Goal: Task Accomplishment & Management: Complete application form

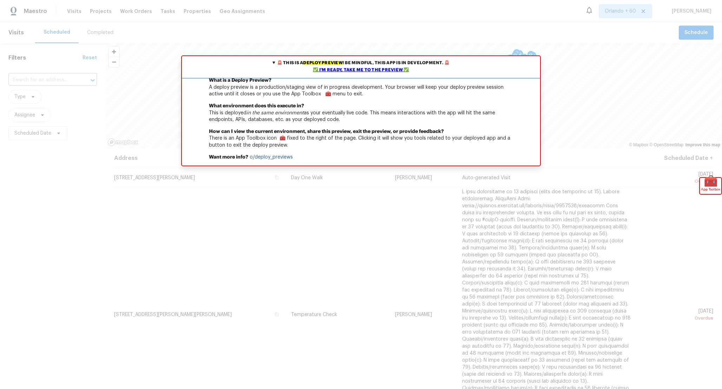
click at [355, 70] on div "✅ I'm ready, take me to the preview ✅" at bounding box center [361, 70] width 354 height 7
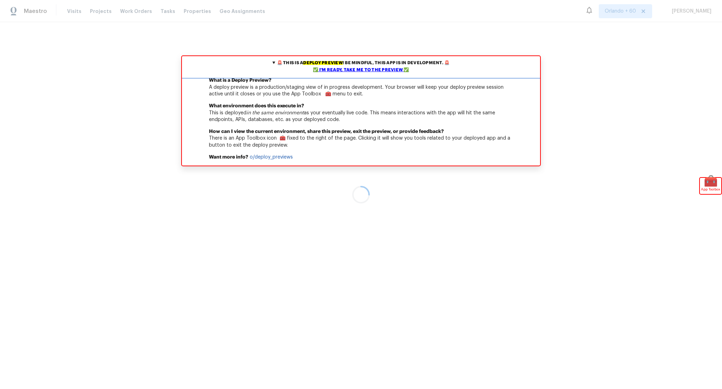
click at [350, 67] on div "✅ I'm ready, take me to the preview ✅" at bounding box center [361, 70] width 354 height 7
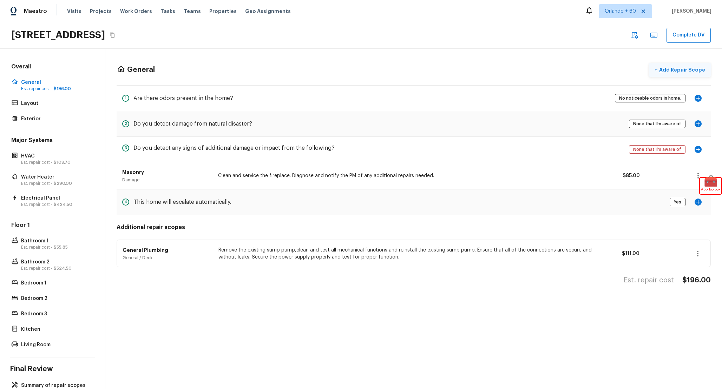
click at [667, 73] on p "Add Repair Scope" at bounding box center [680, 69] width 47 height 7
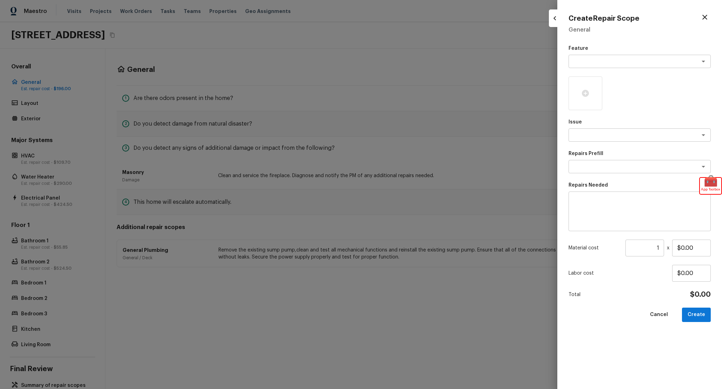
click at [636, 68] on div "Feature x ​ Issue x ​ Repairs Prefill x ​ Repairs Needed x ​ Material cost 1 ​ …" at bounding box center [639, 211] width 142 height 333
click at [636, 64] on textarea at bounding box center [629, 61] width 116 height 7
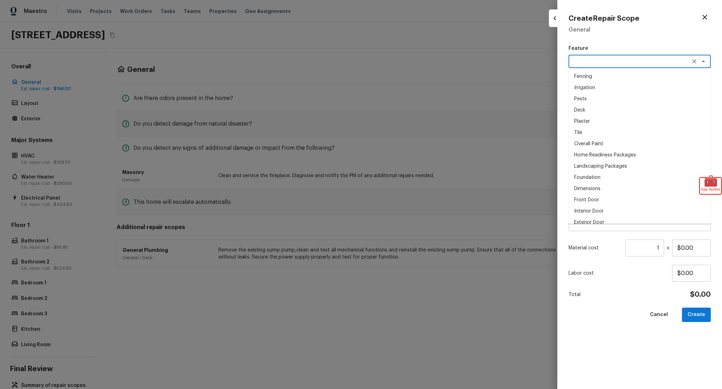
click at [610, 121] on li "Plaster" at bounding box center [639, 121] width 142 height 11
type textarea "Plaster"
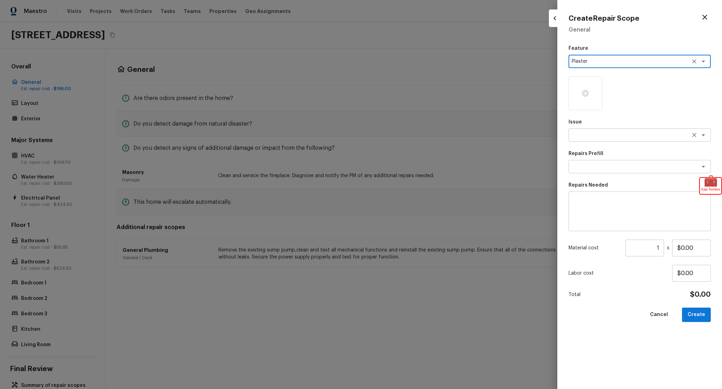
click at [603, 141] on div "x ​" at bounding box center [639, 134] width 142 height 13
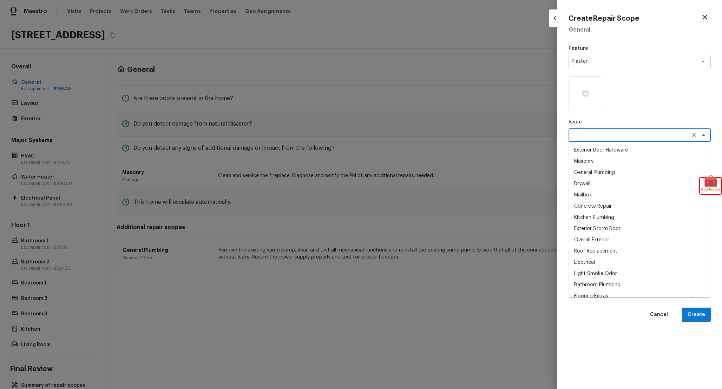
click at [599, 167] on li "General Plumbing" at bounding box center [639, 172] width 142 height 11
type textarea "General Plumbing"
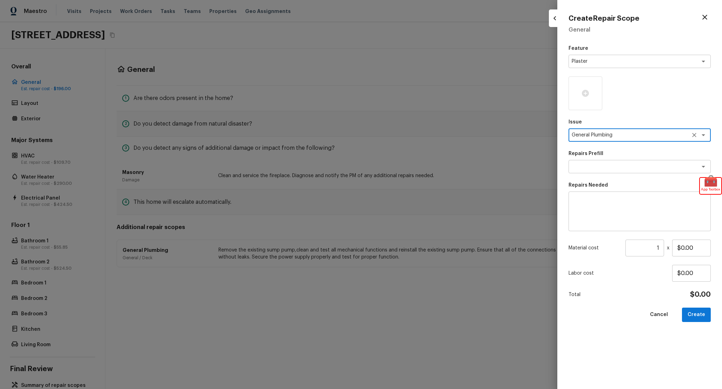
click at [596, 177] on div "Feature Plaster x ​ Issue General Plumbing x ​ Repairs Prefill x ​ Repairs Need…" at bounding box center [639, 211] width 142 height 333
click at [597, 171] on div "x ​" at bounding box center [639, 166] width 142 height 13
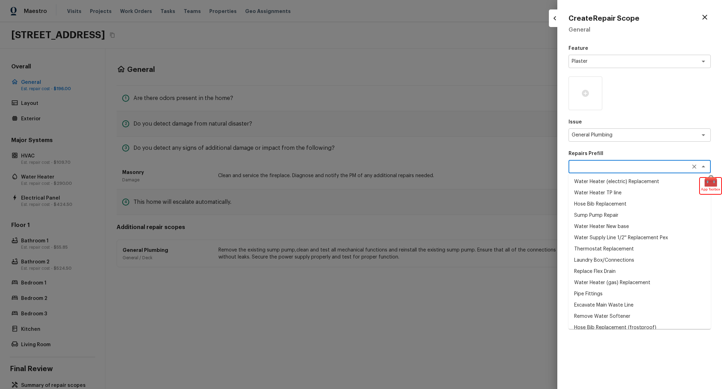
click at [600, 195] on li "Water Heater TP line" at bounding box center [639, 192] width 142 height 11
type textarea "Water Heater TP line"
type textarea "Replace bad temp relief valve and add line for drain"
type input "$250.00"
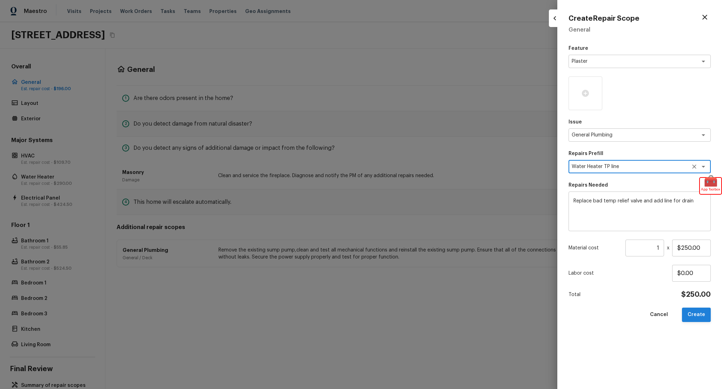
click at [701, 321] on button "Create" at bounding box center [696, 315] width 29 height 14
type input "$0.00"
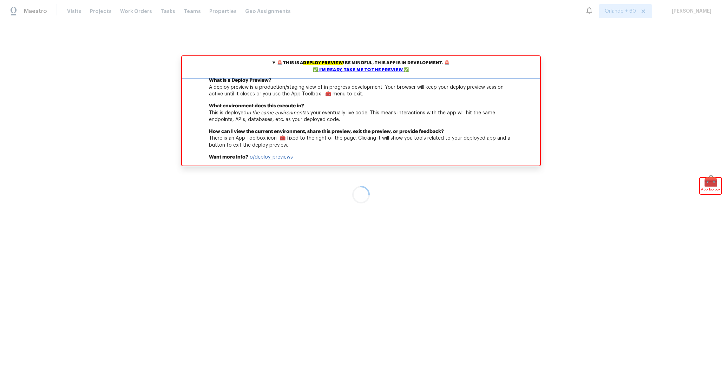
click at [387, 70] on div "✅ I'm ready, take me to the preview ✅" at bounding box center [361, 70] width 354 height 7
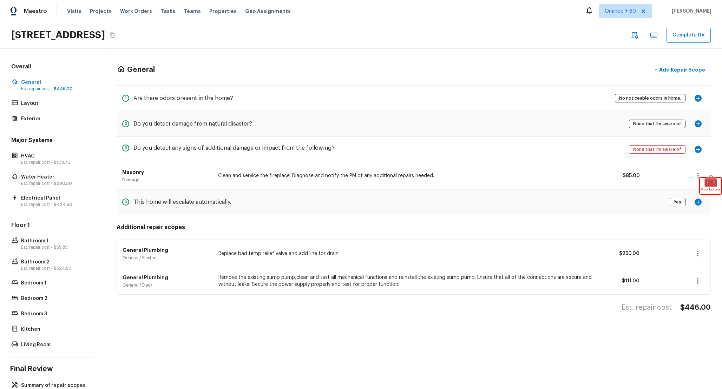
scroll to position [21, 0]
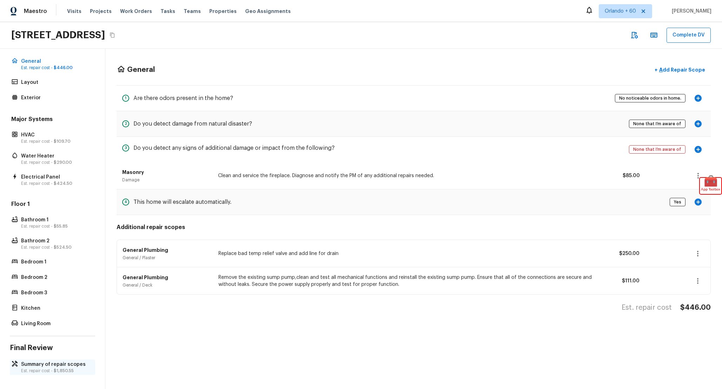
click at [60, 367] on p "Summary of repair scopes" at bounding box center [56, 364] width 70 height 7
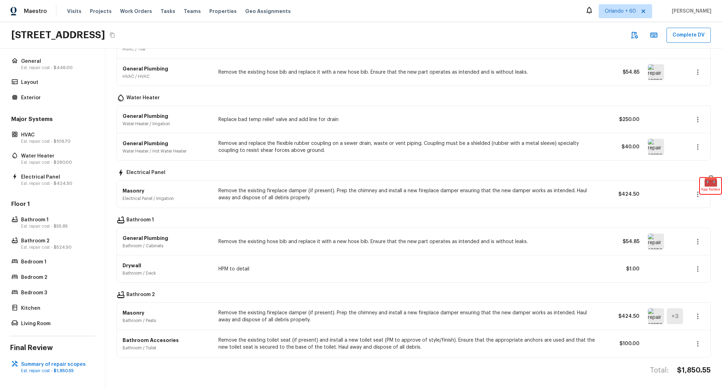
scroll to position [0, 0]
